Goal: Task Accomplishment & Management: Use online tool/utility

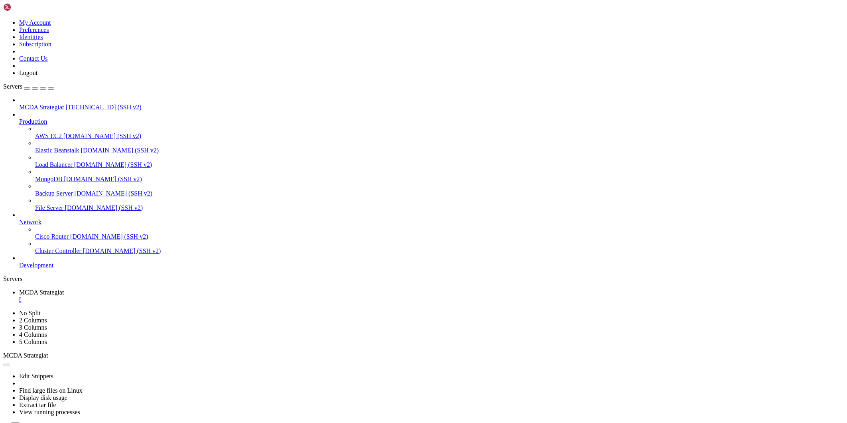
scroll to position [4, 1]
drag, startPoint x: 0, startPoint y: 0, endPoint x: 472, endPoint y: 137, distance: 491.6
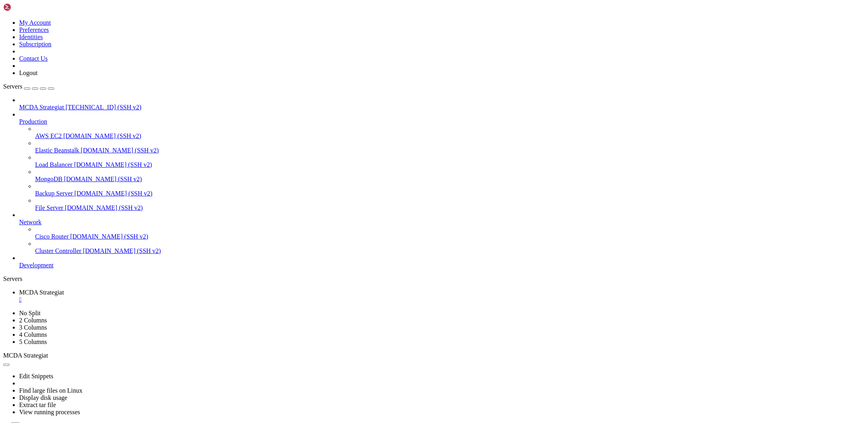
scroll to position [2074, 0]
click at [6, 422] on icon "button" at bounding box center [6, 428] width 0 height 0
type input "/root/ft_userdata"
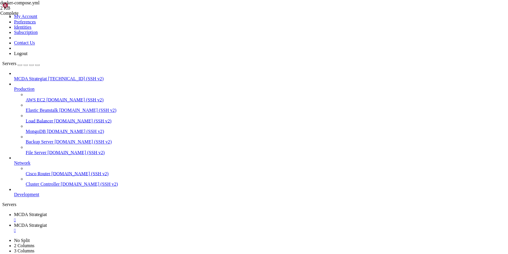
scroll to position [4, 0]
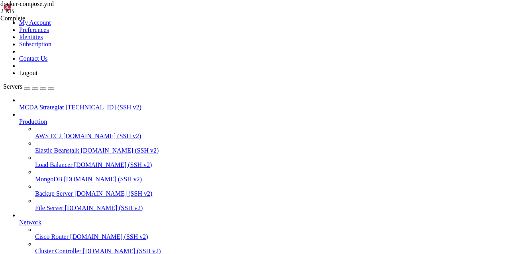
type textarea "--strategy MACDTrendStrategy"
type textarea "--strategy parasstrategia"
type textarea "- nginx-proxy"
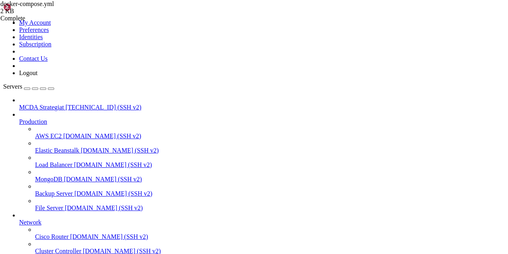
type textarea "- ./html:/usr/share/nginx/html"
type textarea "nginx-proxy:"
type textarea "nginx-acme-root:"
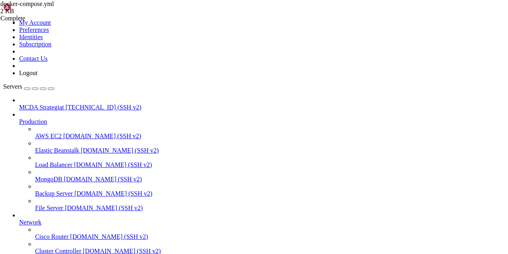
type textarea "nginx-letsencrypt:"
type textarea "freqtrade-bot2:"
type textarea "services:"
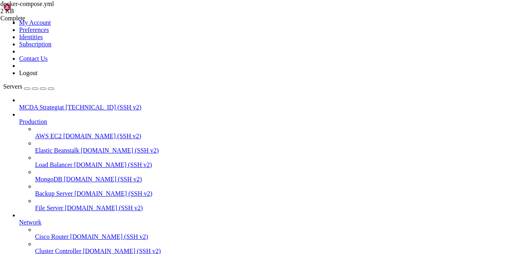
type textarea "version: "3.9""
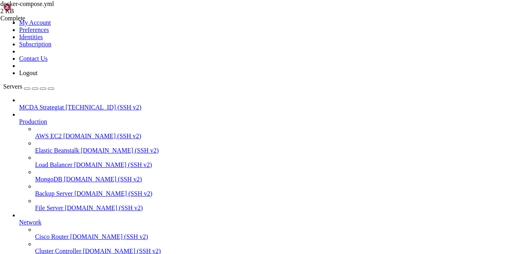
click at [449, 155] on div "docker-compose.yml 2 KB Complete" at bounding box center [254, 127] width 508 height 254
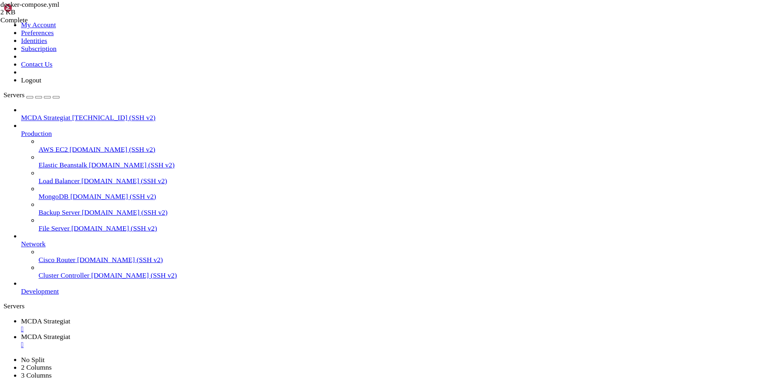
scroll to position [4, 1]
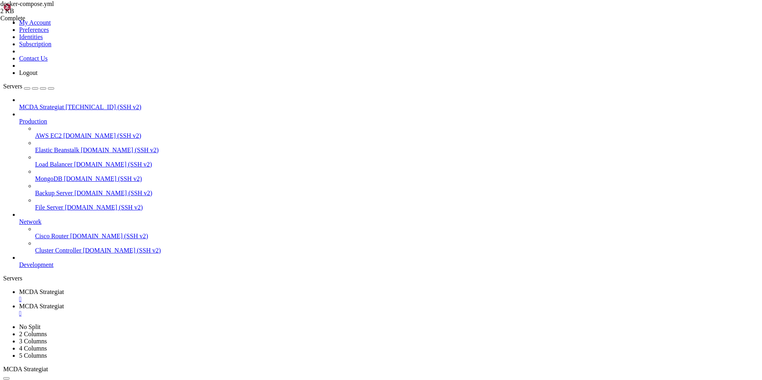
click at [64, 289] on span "MCDA Strategiat" at bounding box center [41, 292] width 45 height 7
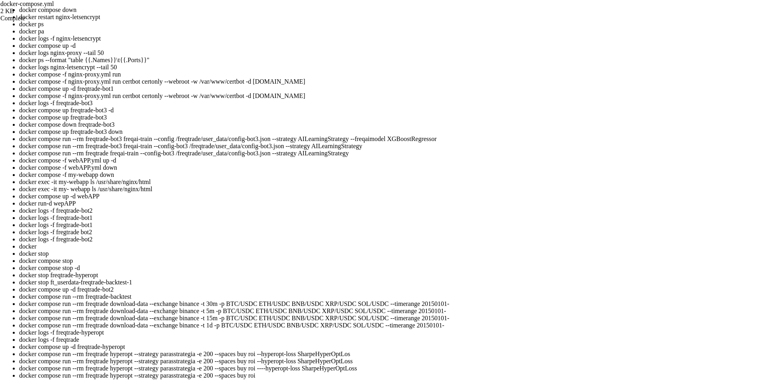
scroll to position [804, 0]
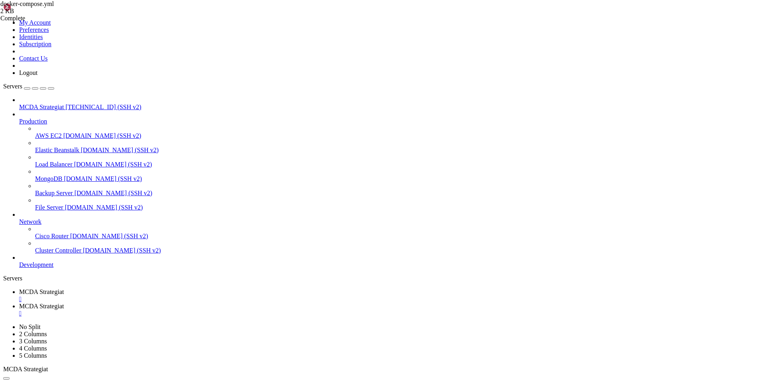
scroll to position [2291, 0]
click at [64, 303] on span "MCDA Strategiat" at bounding box center [41, 306] width 45 height 7
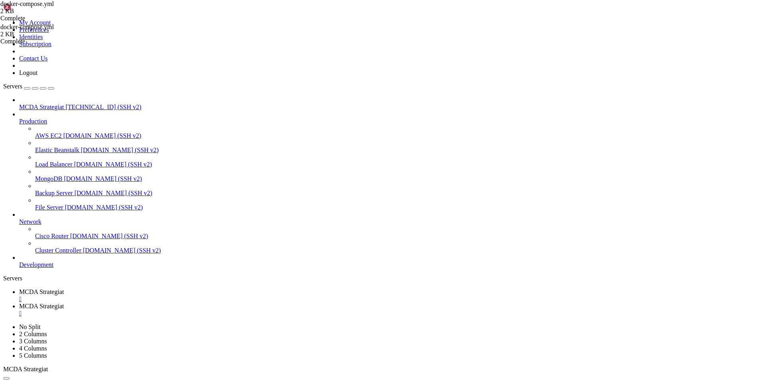
type textarea "freqtrade-bot2:"
type textarea "--strategy MACDTrendStrategy"
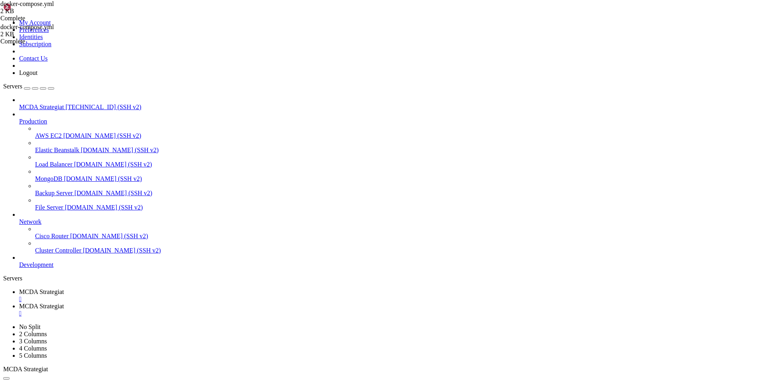
type textarea "--strategy parasstrategia"
click at [64, 289] on span "MCDA Strategiat" at bounding box center [41, 292] width 45 height 7
drag, startPoint x: 386, startPoint y: 758, endPoint x: 6, endPoint y: 712, distance: 382.8
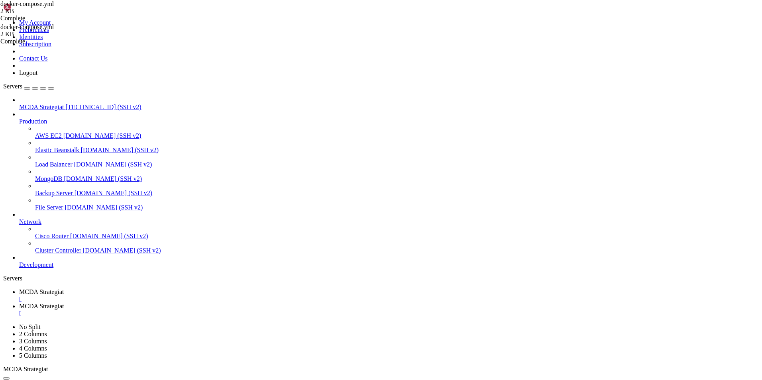
click at [64, 303] on span "MCDA Strategiat" at bounding box center [41, 306] width 45 height 7
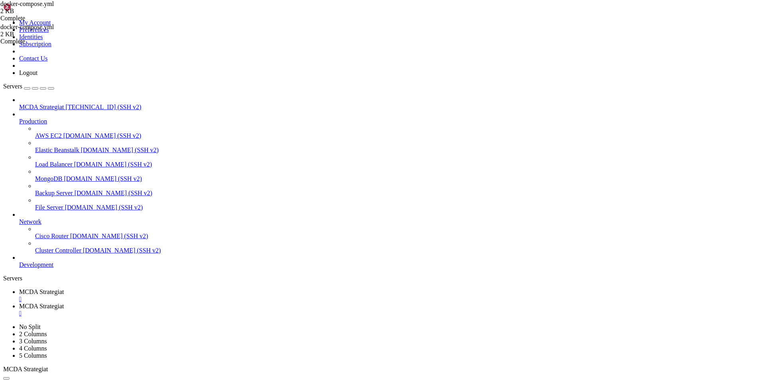
type input "/root/ft_userdata/user_data"
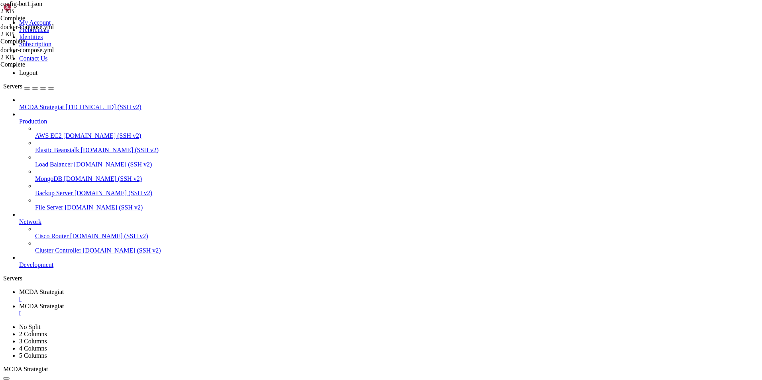
scroll to position [0, 5]
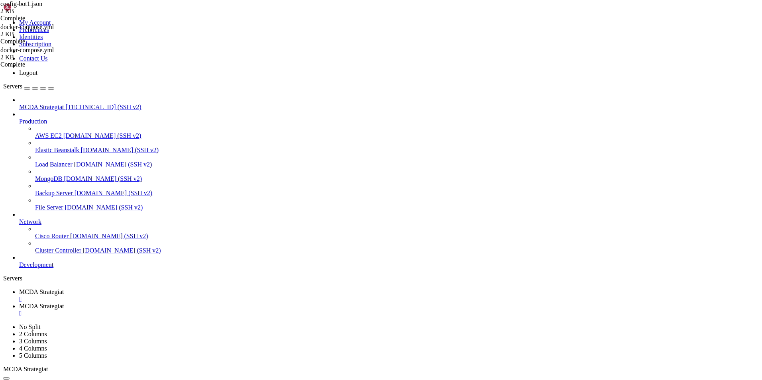
type textarea ""listen_ip_address": "[TECHNICAL_ID]","
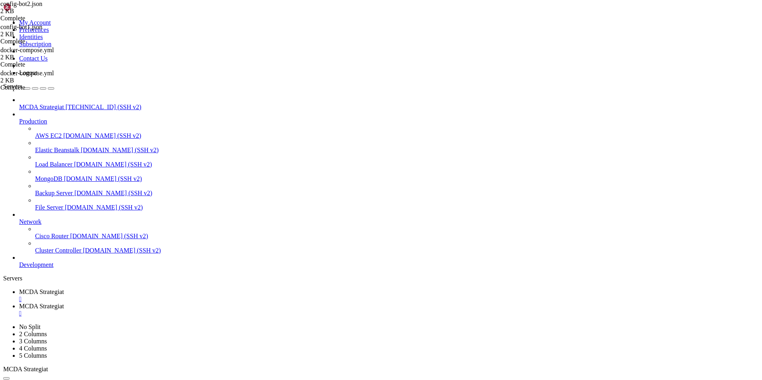
type textarea ""listen_port": 8080,"
click at [64, 289] on span "MCDA Strategiat" at bounding box center [41, 292] width 45 height 7
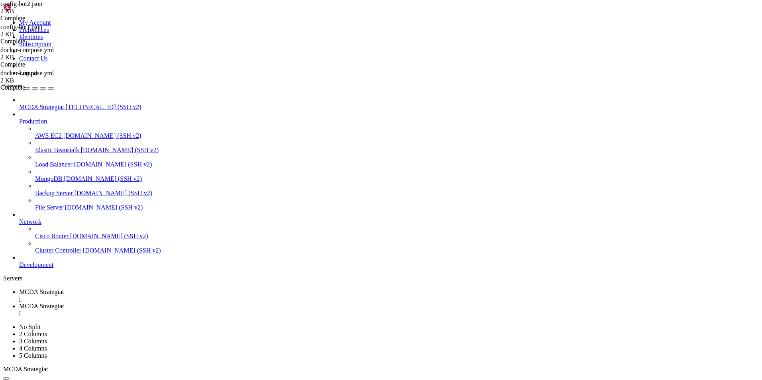
scroll to position [3071, 0]
drag, startPoint x: 40, startPoint y: 751, endPoint x: 6, endPoint y: 607, distance: 147.4
drag, startPoint x: 139, startPoint y: 552, endPoint x: 318, endPoint y: 558, distance: 179.1
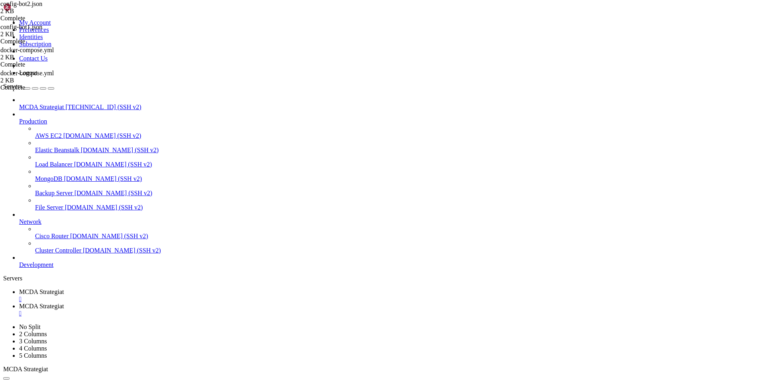
click at [64, 303] on span "MCDA Strategiat" at bounding box center [41, 306] width 45 height 7
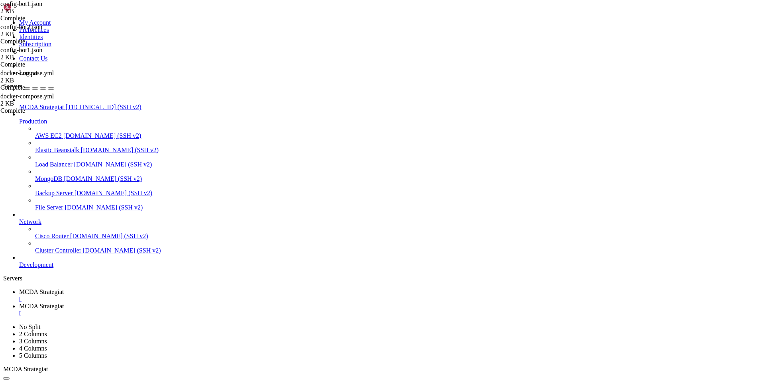
click at [64, 289] on span "MCDA Strategiat" at bounding box center [41, 292] width 45 height 7
click at [64, 303] on span "MCDA Strategiat" at bounding box center [41, 306] width 45 height 7
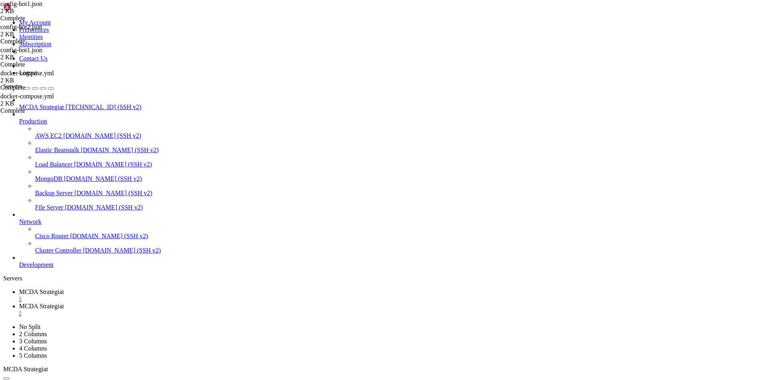
type input "/root/ft_userdata"
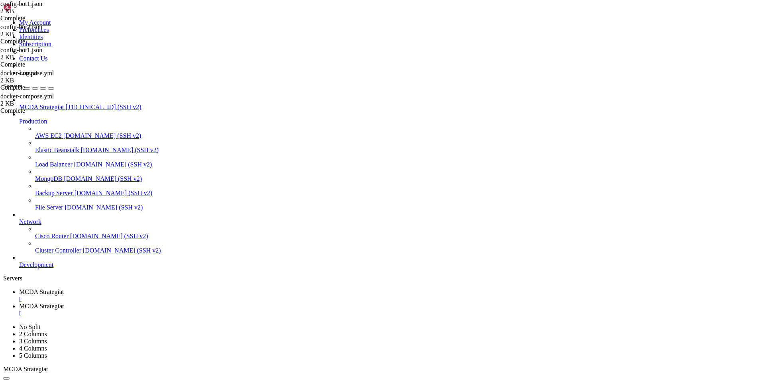
type textarea "- VIRTUAL_PATH=/bot1"
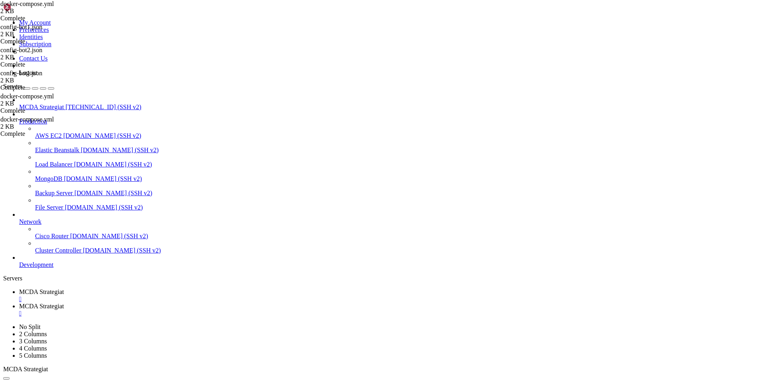
scroll to position [0, 1]
paste textarea "- VIRTUAL_PATH_STRIP=1"
type textarea "--strategy MACDTrendStrategy"
type textarea "- VIRTUAL_PATH=/bot2"
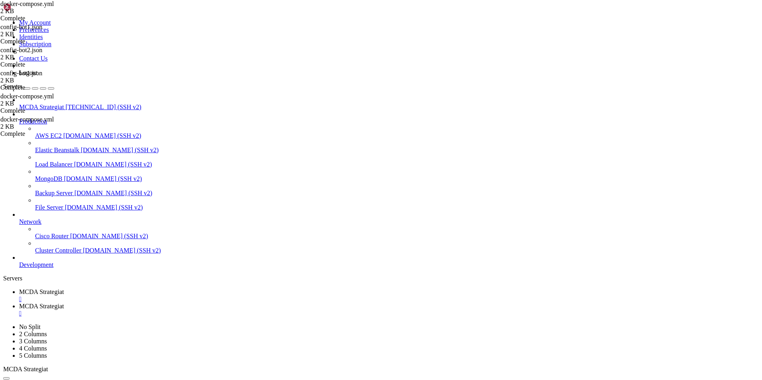
scroll to position [0, 1]
paste textarea "- VIRTUAL_PATH_STRIP=1"
type textarea "- VIRTUAL_PATH_STRIP=1"
click at [64, 289] on span "MCDA Strategiat" at bounding box center [41, 292] width 45 height 7
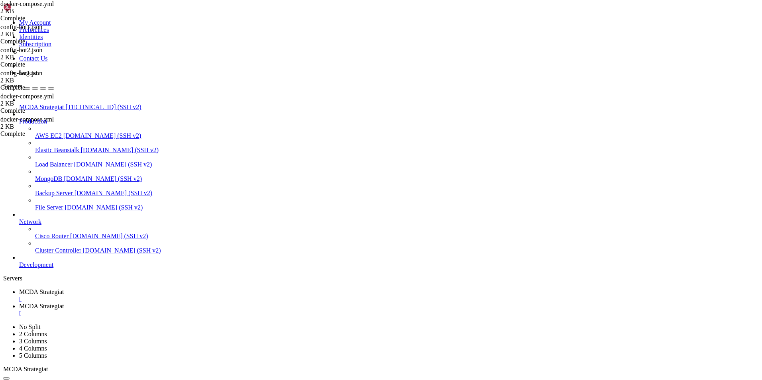
scroll to position [3613, 0]
drag, startPoint x: 61, startPoint y: 752, endPoint x: 18, endPoint y: 713, distance: 57.6
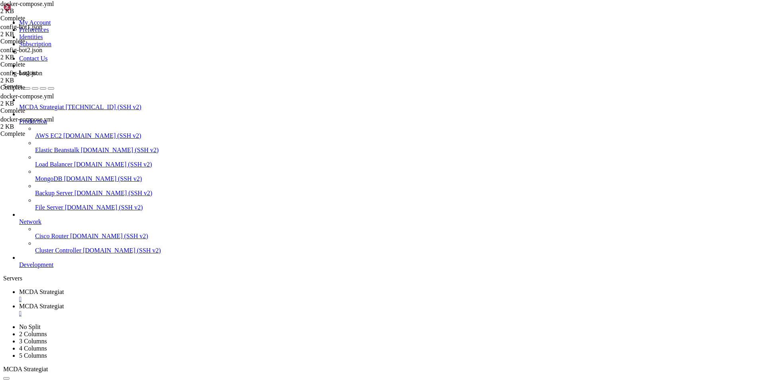
click at [191, 303] on link "MCDA Strategiat " at bounding box center [389, 310] width 740 height 14
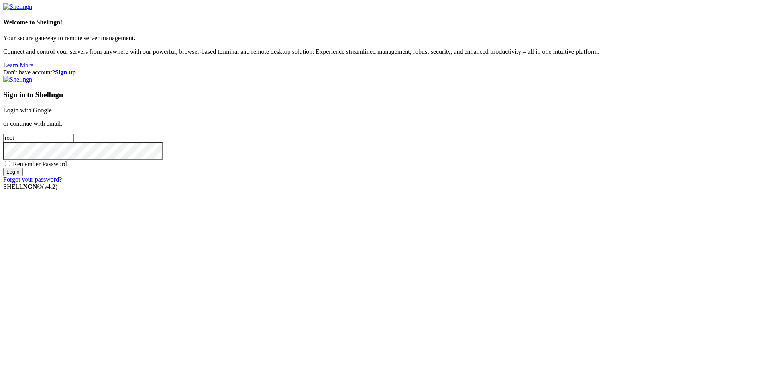
click at [52, 114] on link "Login with Google" at bounding box center [27, 110] width 49 height 7
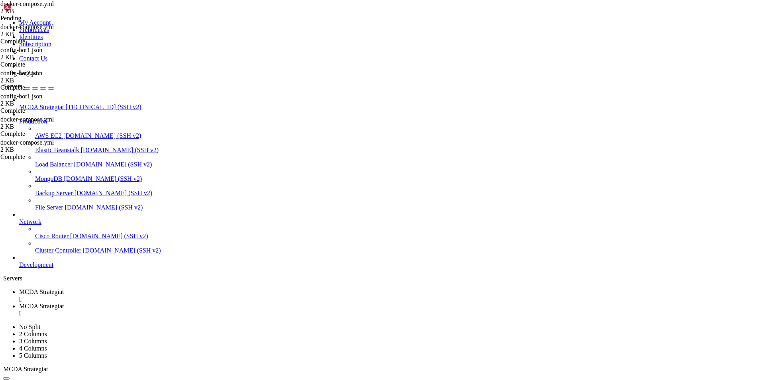
scroll to position [3613, 0]
click at [64, 303] on span "MCDA Strategiat" at bounding box center [41, 306] width 45 height 7
type input "/root"
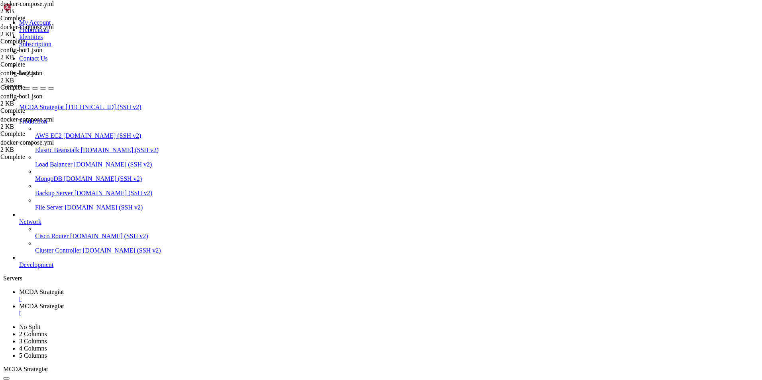
type textarea "-"
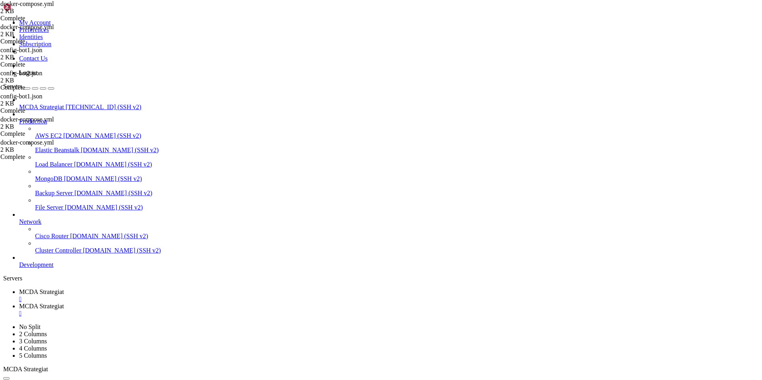
type textarea "-"
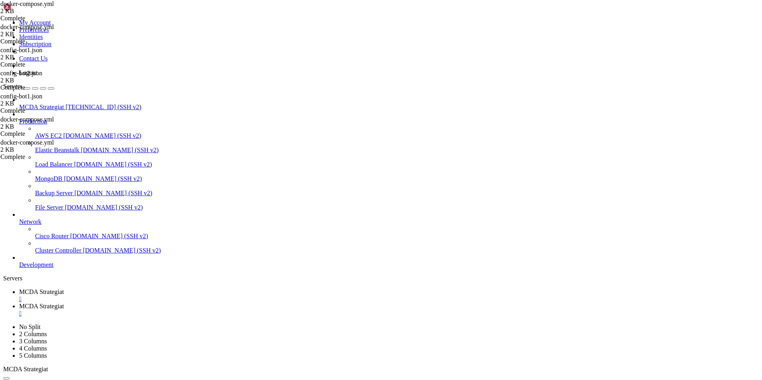
type textarea "- VIRTUAL_HOST=[DOMAIN_NAME]"
click at [129, 289] on link "MCDA Strategiat " at bounding box center [389, 296] width 740 height 14
drag, startPoint x: 132, startPoint y: 772, endPoint x: 137, endPoint y: 771, distance: 4.9
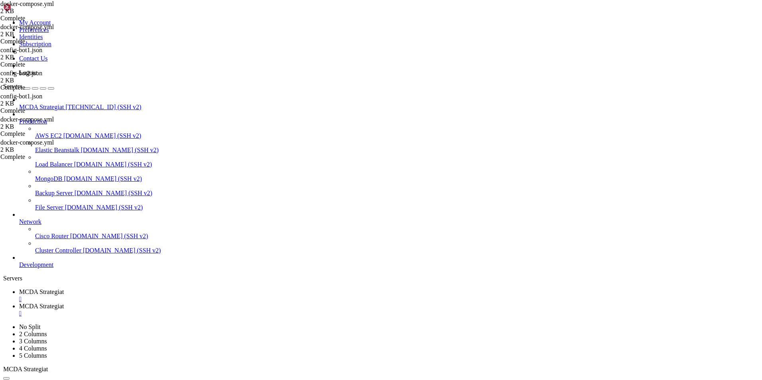
drag, startPoint x: 274, startPoint y: 762, endPoint x: 10, endPoint y: 764, distance: 264.0
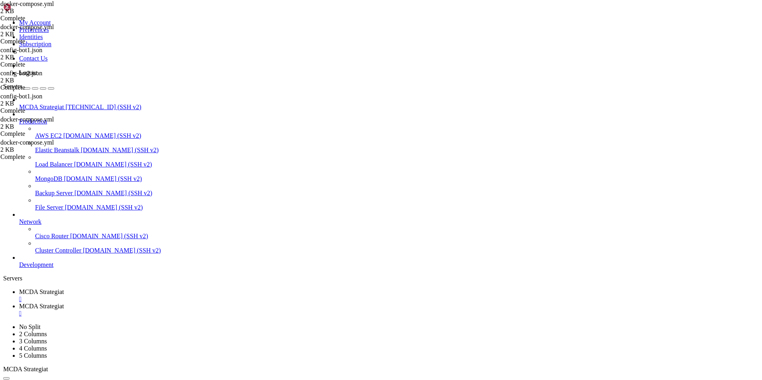
drag, startPoint x: 6, startPoint y: 763, endPoint x: 124, endPoint y: 758, distance: 118.9
drag, startPoint x: 273, startPoint y: 763, endPoint x: 6, endPoint y: 762, distance: 267.6
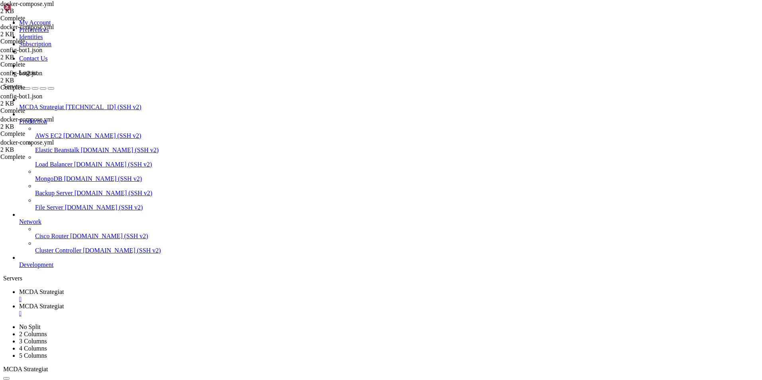
drag, startPoint x: 8, startPoint y: 763, endPoint x: 264, endPoint y: 765, distance: 256.0
copy x-row "curl: (35) OpenSSL/3.0.13: error:0A000458:SSL routines::tlsv1 unrecognized name"
drag, startPoint x: 128, startPoint y: 720, endPoint x: 134, endPoint y: 738, distance: 18.8
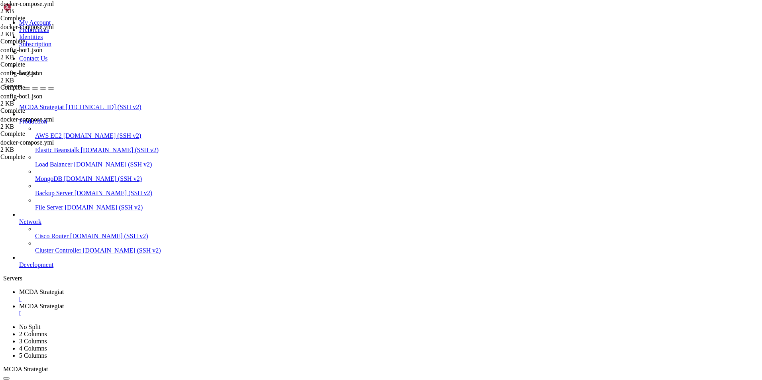
drag, startPoint x: 273, startPoint y: 764, endPoint x: 160, endPoint y: 755, distance: 113.6
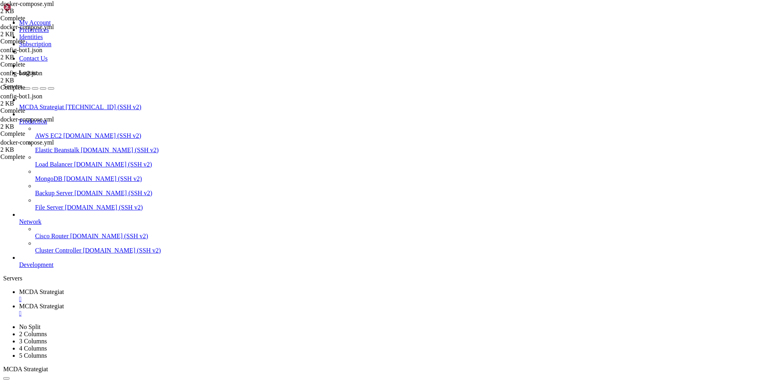
copy div "[URL][DOMAIN_NAME] curl: (35) OpenSSL/3.0.13: error:0A000458:SSL routines::tlsv…"
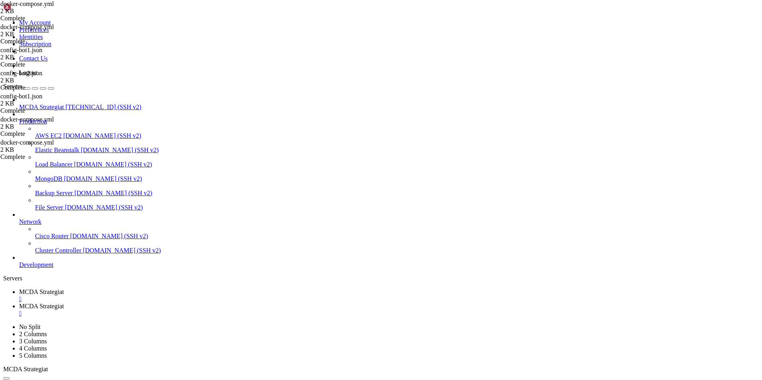
click at [64, 303] on span "MCDA Strategiat" at bounding box center [41, 306] width 45 height 7
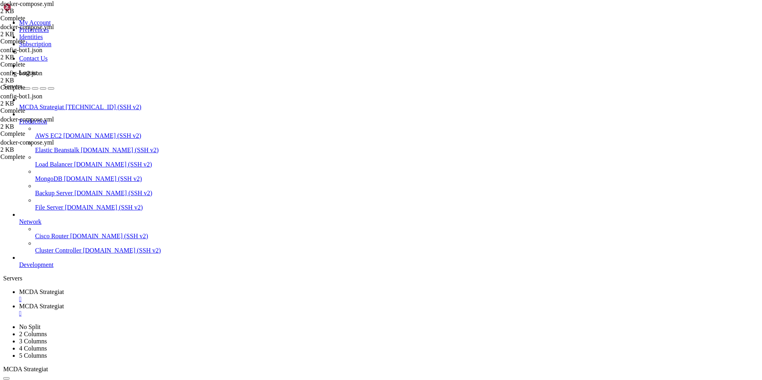
type input "/root/ft_userdata"
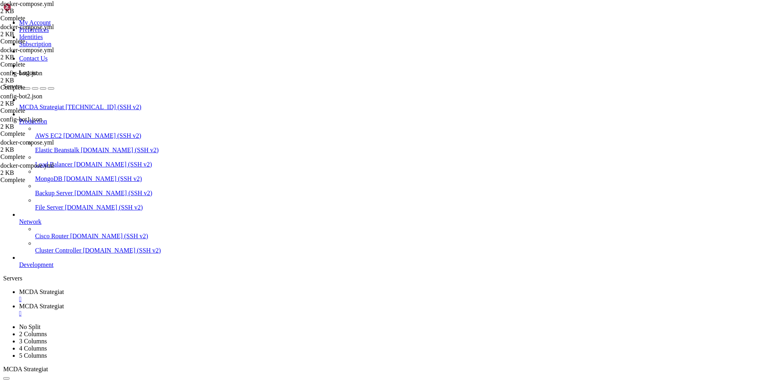
scroll to position [0, 2]
type textarea "--strategy MACDTrendStrategy"
type textarea "-"
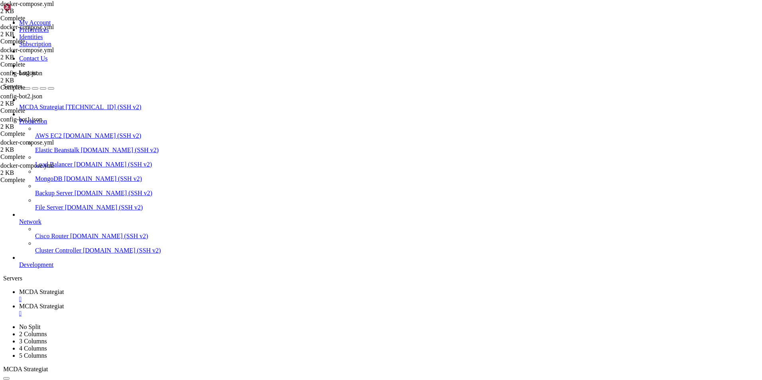
type textarea "-"
type textarea "freqtrade-bot2:"
type textarea "-"
type textarea "- VIRTUAL_HOST=[DOMAIN_NAME]"
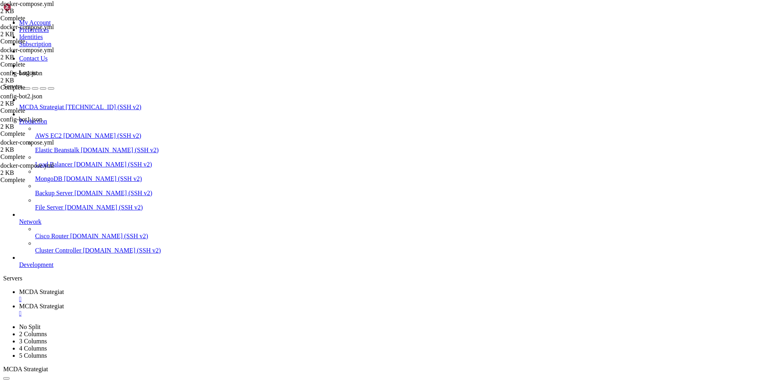
click at [64, 289] on span "MCDA Strategiat" at bounding box center [41, 292] width 45 height 7
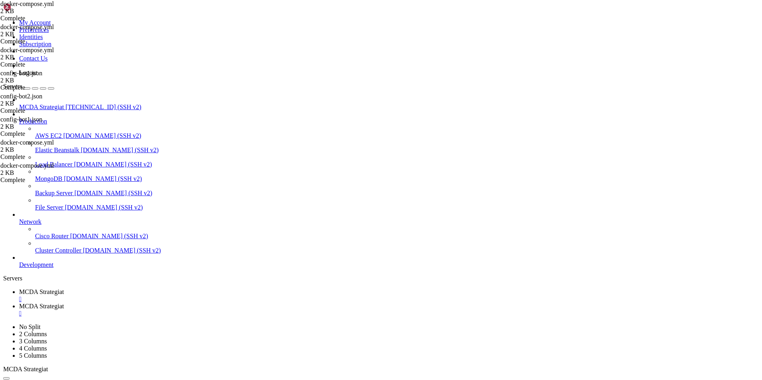
click at [64, 303] on span "MCDA Strategiat" at bounding box center [41, 306] width 45 height 7
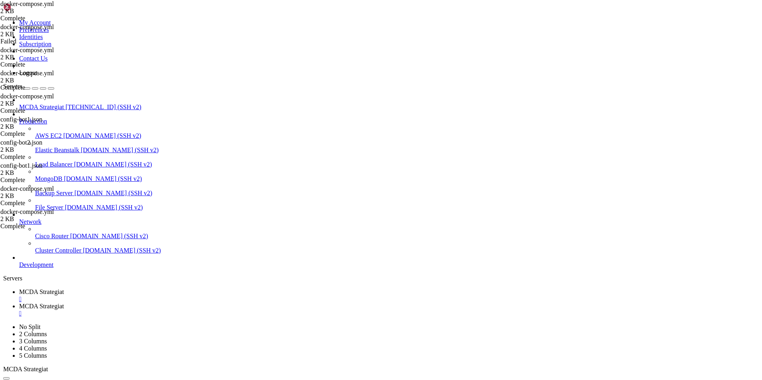
type textarea "--strategy parasstrategia"
type textarea "nginx-letsencrypt:"
type textarea "freqtrade-bot2:"
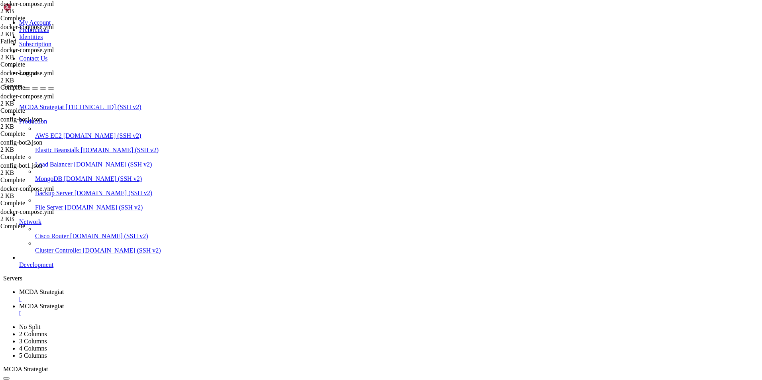
type textarea "command: >"
click at [64, 289] on span "MCDA Strategiat" at bounding box center [41, 292] width 45 height 7
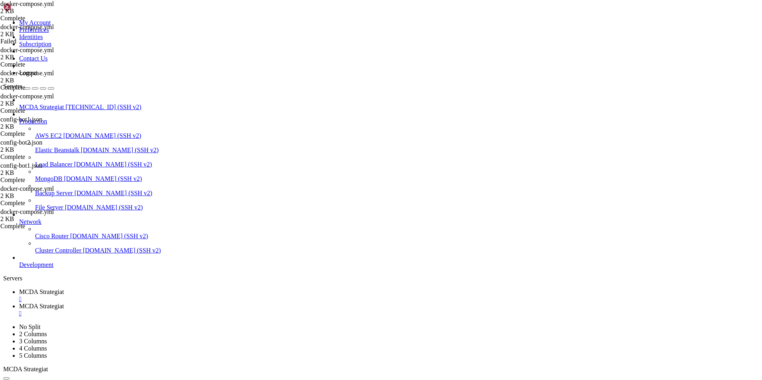
scroll to position [4399, 0]
drag, startPoint x: 156, startPoint y: 757, endPoint x: 159, endPoint y: 762, distance: 6.2
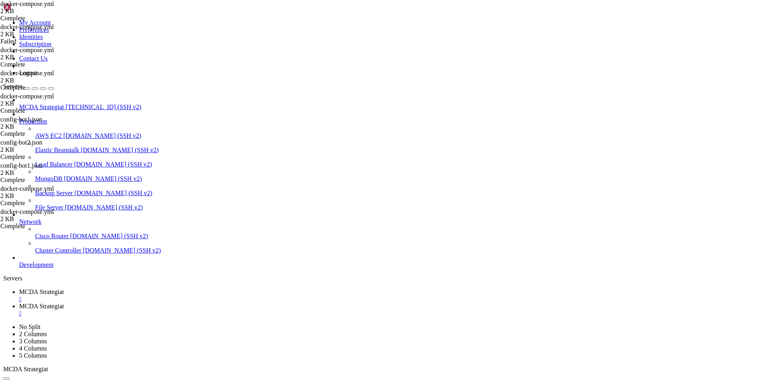
click at [64, 303] on span "MCDA Strategiat" at bounding box center [41, 306] width 45 height 7
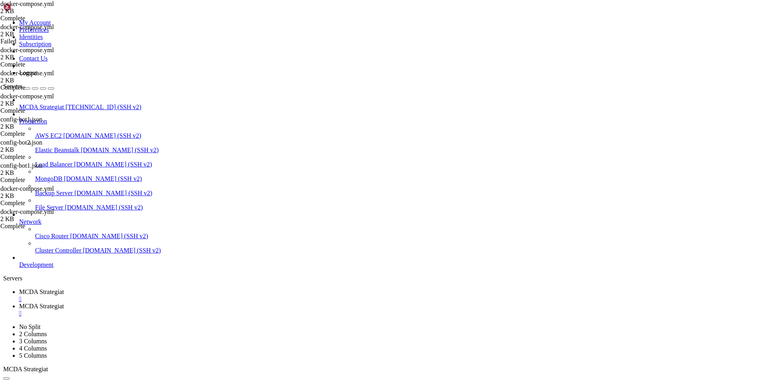
scroll to position [0, 0]
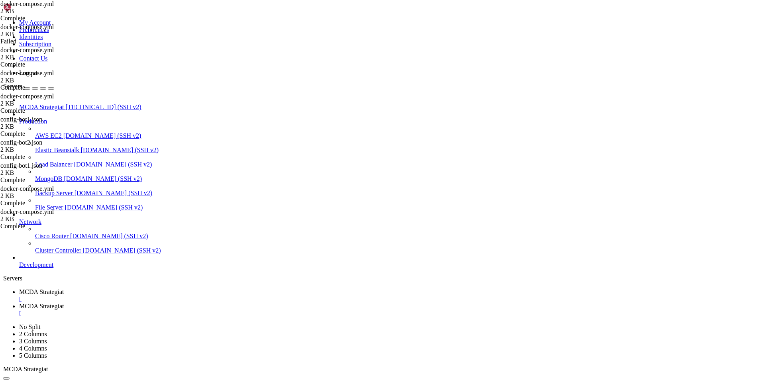
type input "/root/ft_userdata/nginx"
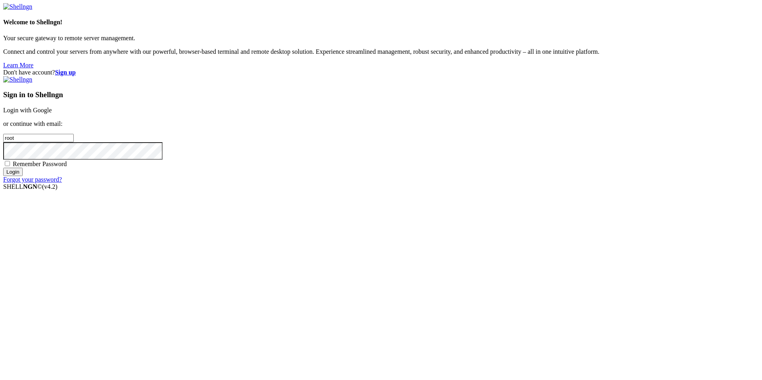
click at [52, 114] on link "Login with Google" at bounding box center [27, 110] width 49 height 7
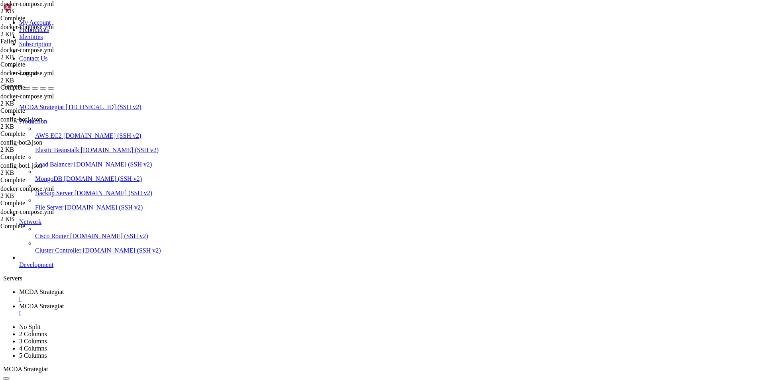
scroll to position [6081, 0]
click at [64, 303] on span "MCDA Strategiat" at bounding box center [41, 306] width 45 height 7
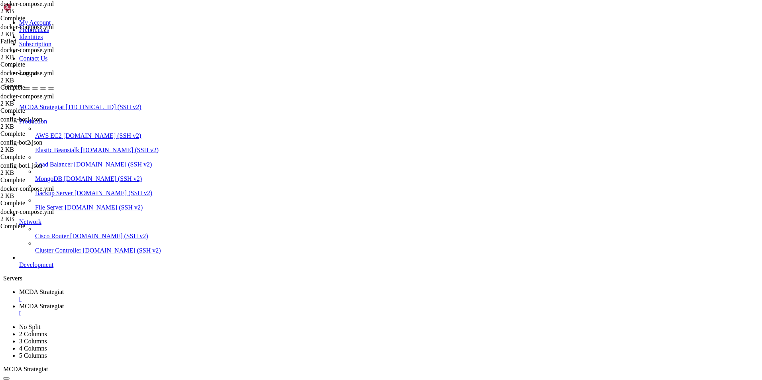
click at [64, 289] on span "MCDA Strategiat" at bounding box center [41, 292] width 45 height 7
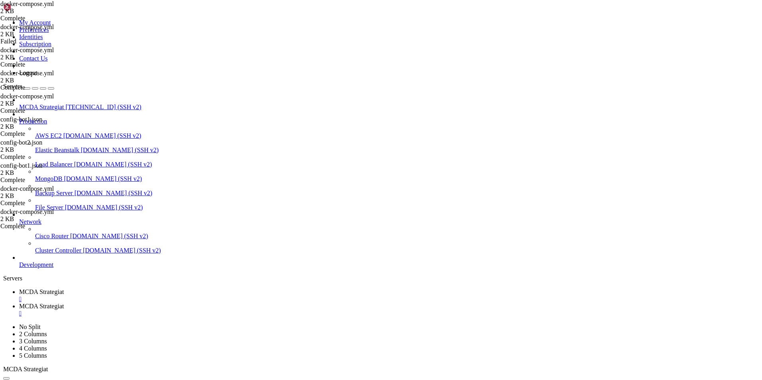
click at [64, 303] on span "MCDA Strategiat" at bounding box center [41, 306] width 45 height 7
type input "/root/ft_userdata"
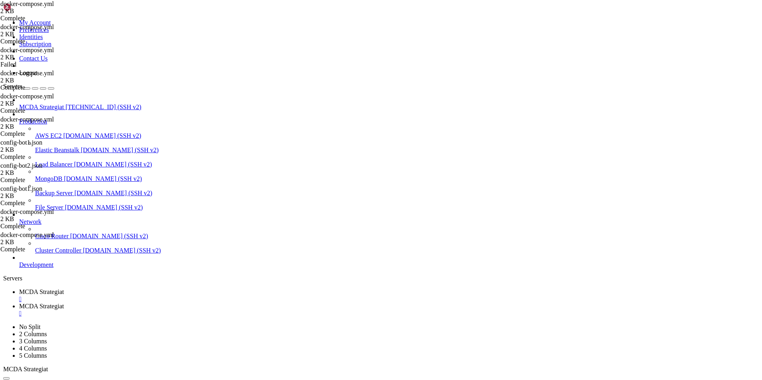
scroll to position [24, 0]
type textarea "--strategy parasstrategia"
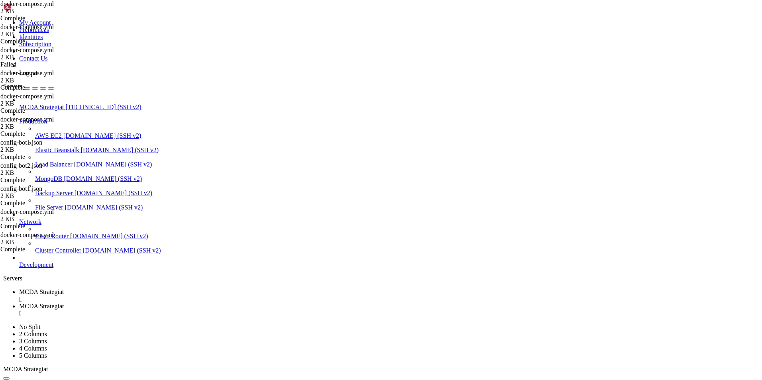
type textarea "- ./html:/usr/share/nginx/html"
click at [64, 289] on span "MCDA Strategiat" at bounding box center [41, 292] width 45 height 7
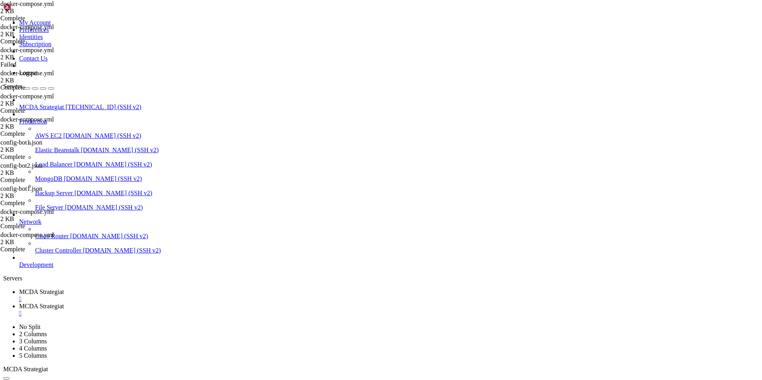
scroll to position [6020, 0]
drag, startPoint x: 48, startPoint y: 742, endPoint x: 139, endPoint y: 742, distance: 90.5
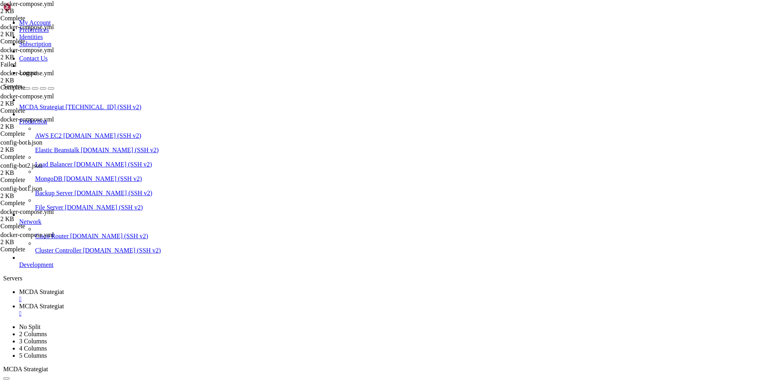
drag, startPoint x: 92, startPoint y: 762, endPoint x: 144, endPoint y: 614, distance: 156.8
copy div "# loremi do SITAMETCO AD ELITS DOEIUSM TEMPORI UTLABO ETDOL MAG AL eni08adm0v71…"
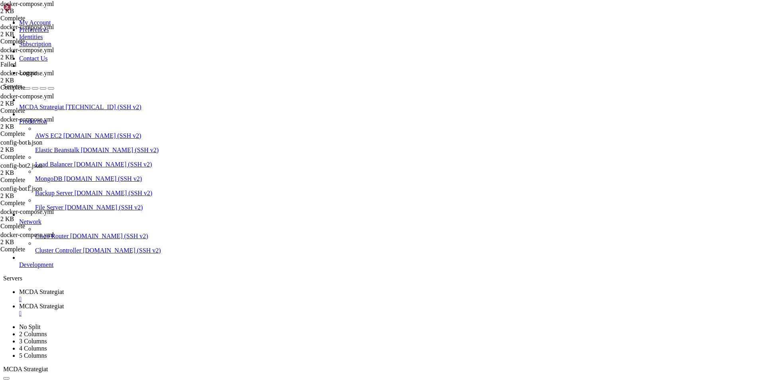
click at [207, 303] on link "MCDA Strategiat " at bounding box center [389, 310] width 740 height 14
click at [64, 289] on span "MCDA Strategiat" at bounding box center [41, 292] width 45 height 7
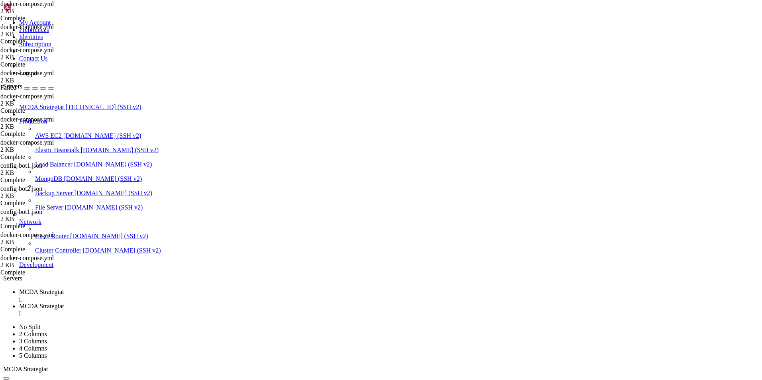
drag, startPoint x: 83, startPoint y: 768, endPoint x: 143, endPoint y: 769, distance: 59.4
copy x-row "~/ft_userdata/html"
click at [215, 303] on link "MCDA Strategiat " at bounding box center [389, 310] width 740 height 14
drag, startPoint x: 203, startPoint y: 250, endPoint x: 155, endPoint y: 250, distance: 48.2
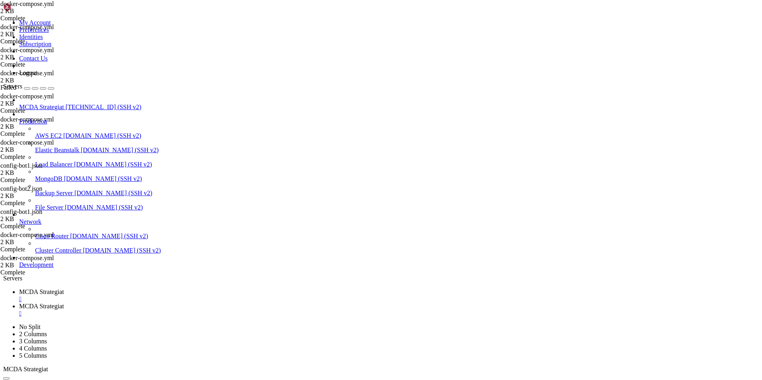
paste textarea "~/ft_userdata/html"
type textarea "- ./html:~/ft_userdata/html"
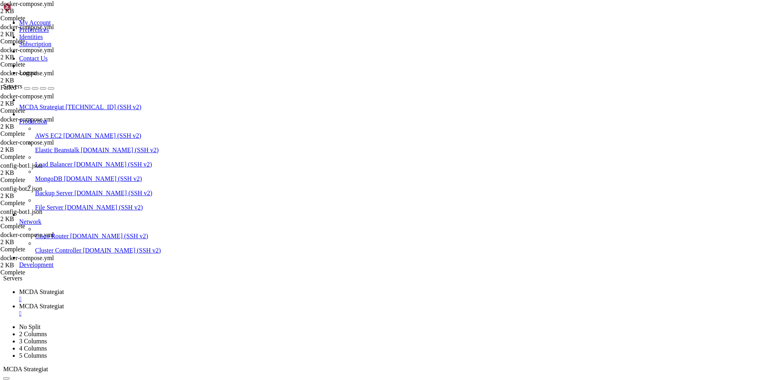
click at [64, 289] on span "MCDA Strategiat" at bounding box center [41, 292] width 45 height 7
click at [19, 303] on icon at bounding box center [19, 306] width 0 height 7
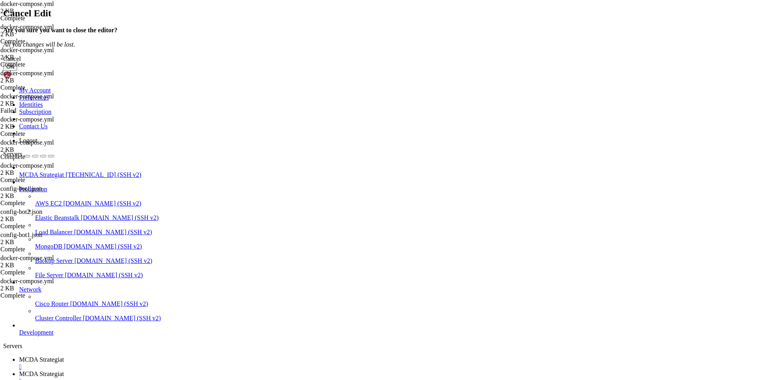
click at [17, 71] on button "OK" at bounding box center [10, 67] width 14 height 8
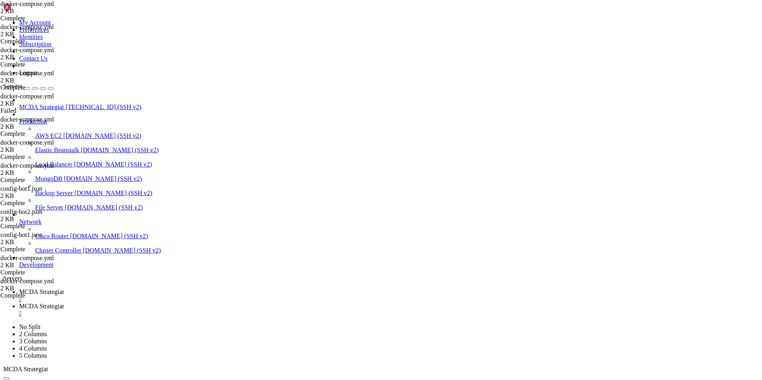
drag, startPoint x: 202, startPoint y: 251, endPoint x: 132, endPoint y: 250, distance: 69.8
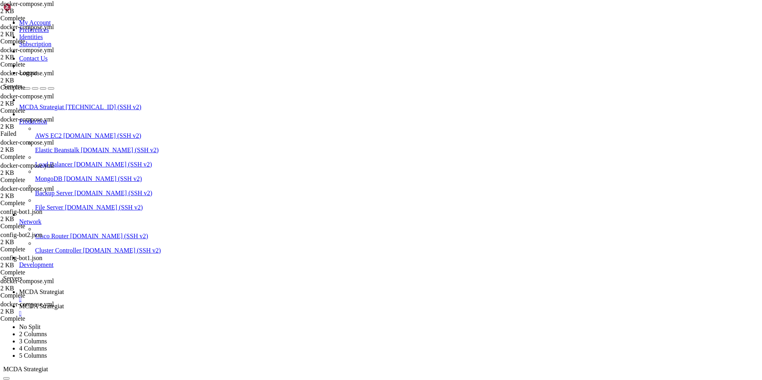
paste textarea "/usr/share/nginx"
type textarea "- ./html:/usr/share/nginx/html"
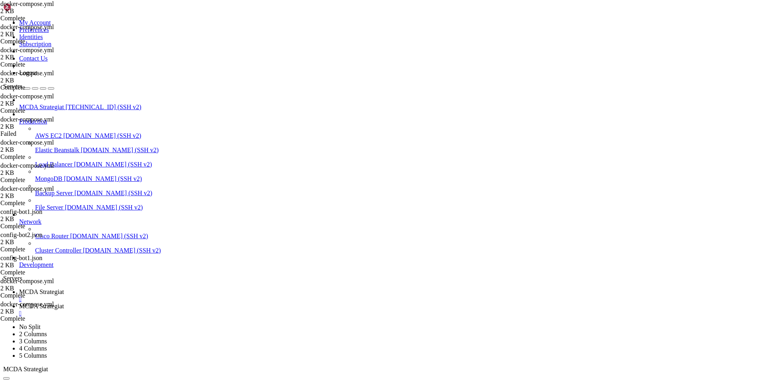
type input "/root/ft_userdata/html"
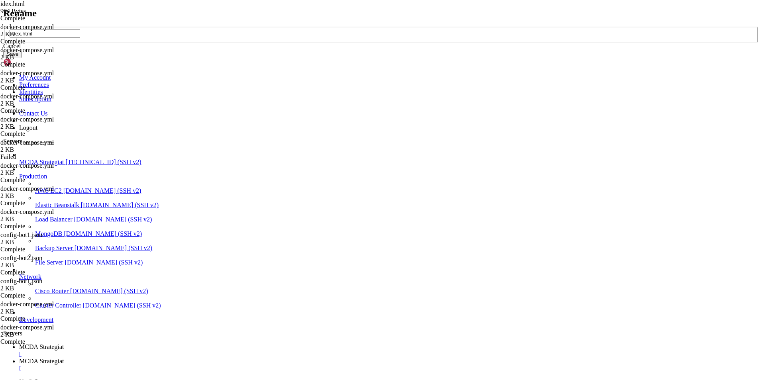
click at [80, 38] on input "idex.html" at bounding box center [45, 34] width 71 height 8
type input "index.html"
click at [22, 58] on button "Save" at bounding box center [12, 54] width 18 height 8
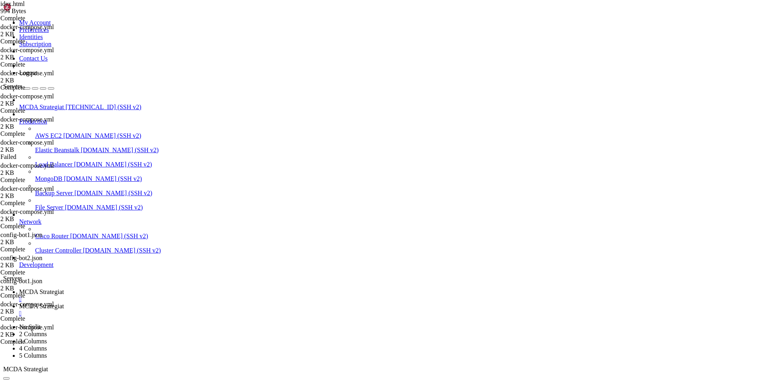
click at [19, 289] on icon at bounding box center [19, 292] width 0 height 7
click at [64, 303] on span "MCDA Strategiat" at bounding box center [41, 306] width 45 height 7
click at [234, 310] on div "" at bounding box center [389, 313] width 740 height 7
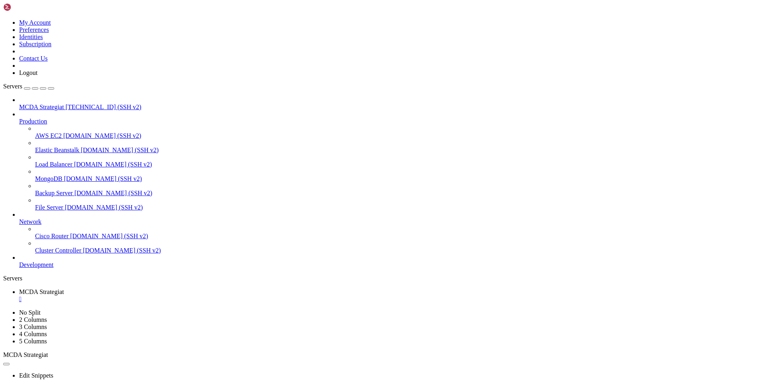
click at [161, 296] on div "" at bounding box center [389, 299] width 740 height 7
